Goal: Navigation & Orientation: Find specific page/section

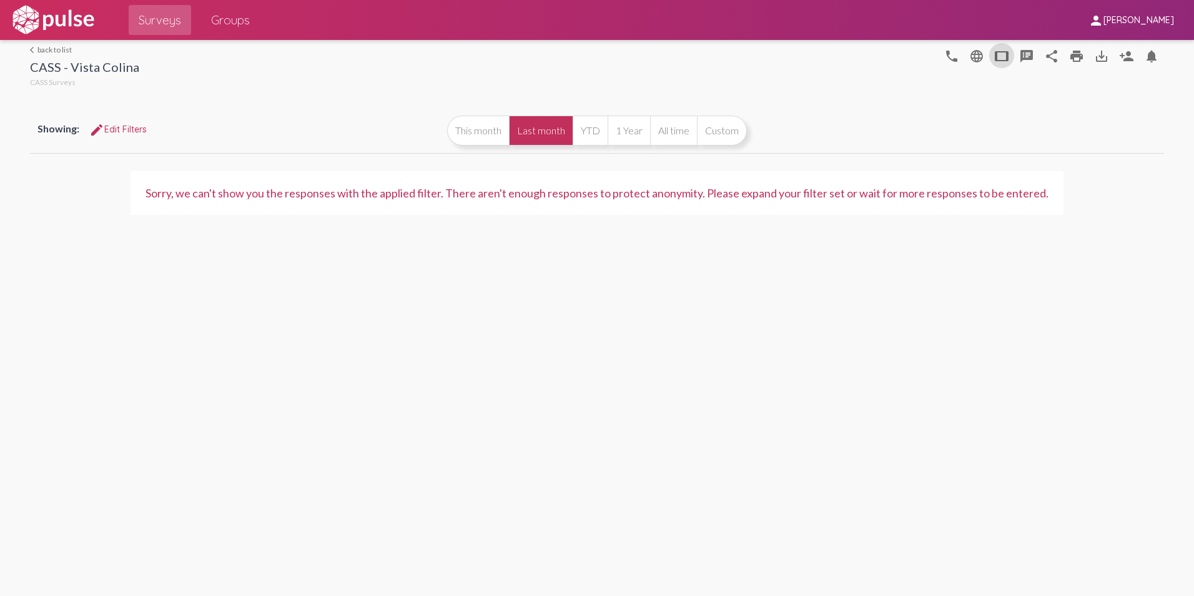
click at [214, 20] on span "Groups" at bounding box center [230, 20] width 39 height 22
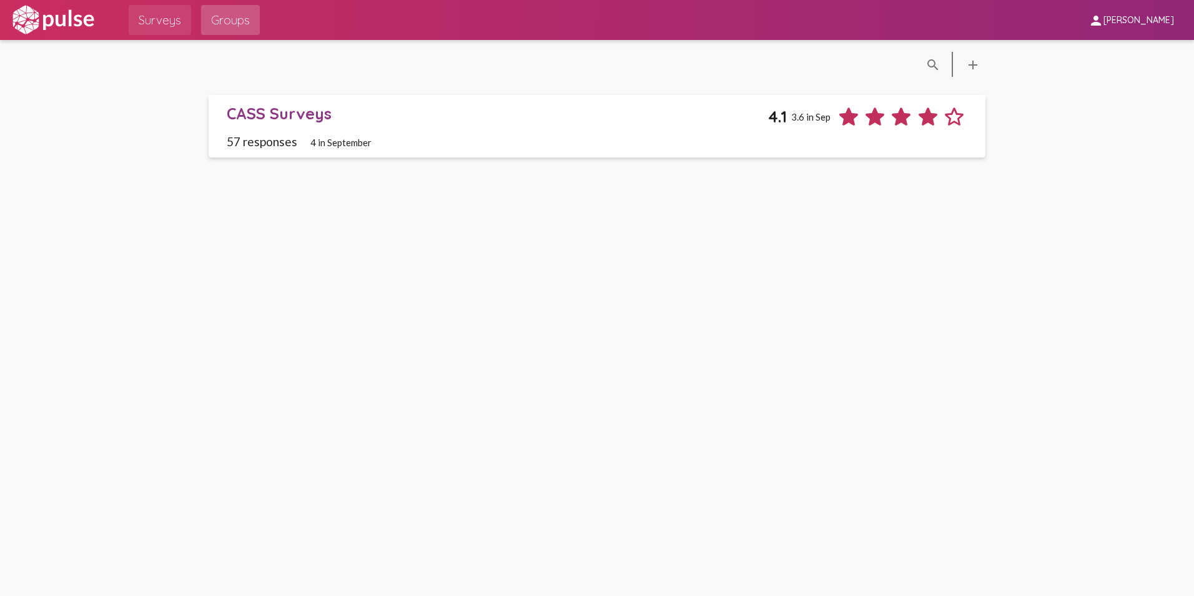
click at [158, 21] on span "Surveys" at bounding box center [160, 20] width 42 height 22
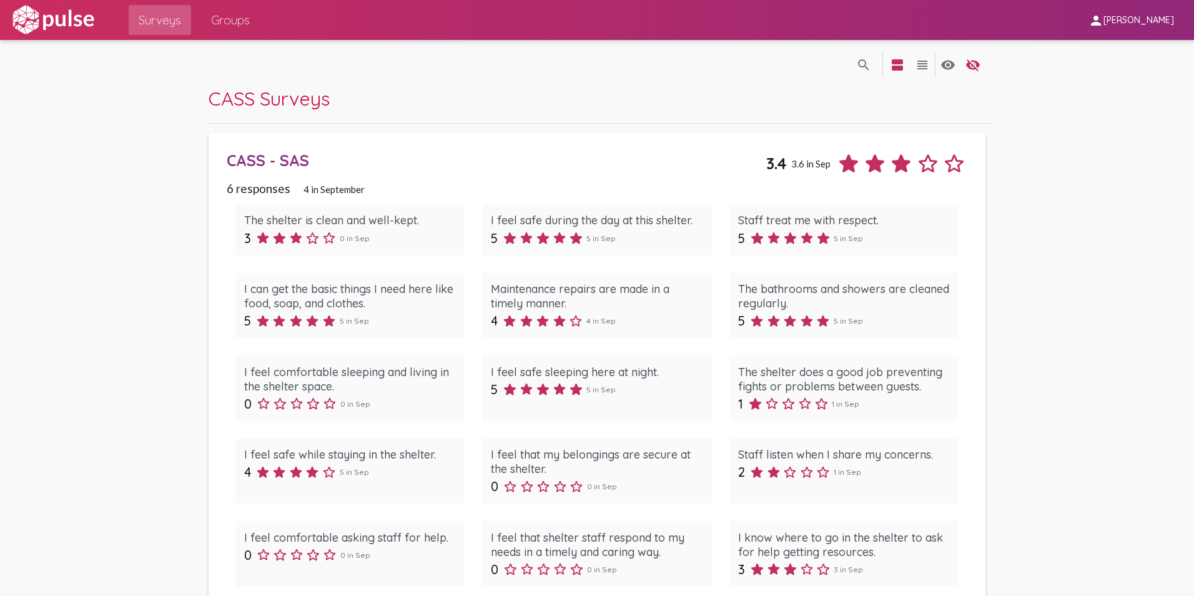
click at [234, 19] on span "Groups" at bounding box center [230, 20] width 39 height 22
